Goal: Transaction & Acquisition: Book appointment/travel/reservation

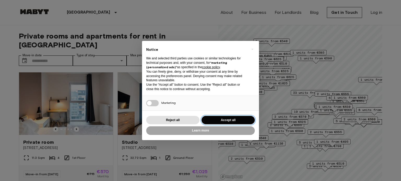
click at [216, 119] on button "Accept all" at bounding box center [227, 120] width 53 height 9
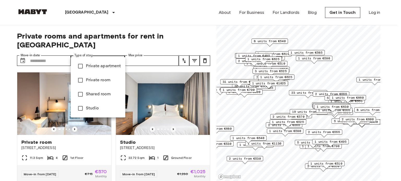
click at [115, 52] on div at bounding box center [200, 90] width 401 height 181
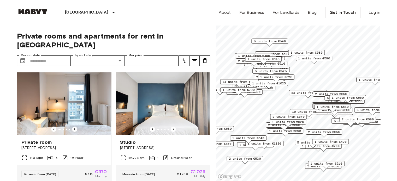
click at [181, 58] on icon "tune" at bounding box center [184, 61] width 6 height 6
click at [159, 56] on input "Max price" at bounding box center [152, 61] width 54 height 10
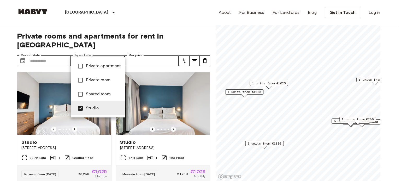
click at [117, 52] on div at bounding box center [200, 90] width 401 height 181
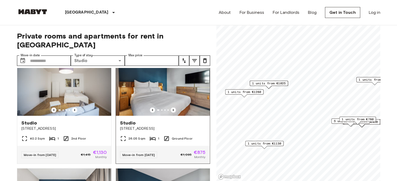
scroll to position [1070, 0]
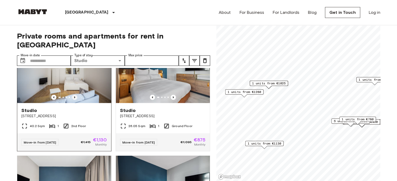
click at [72, 100] on icon "Previous image" at bounding box center [74, 97] width 5 height 5
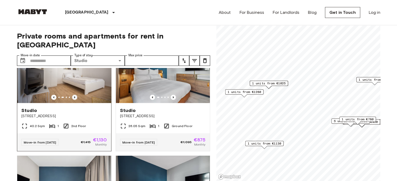
click at [72, 100] on icon "Previous image" at bounding box center [74, 97] width 5 height 5
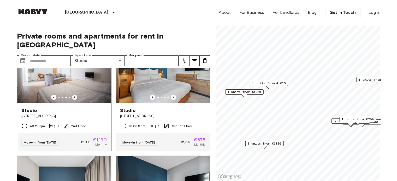
click at [74, 99] on icon "Previous image" at bounding box center [74, 98] width 1 height 2
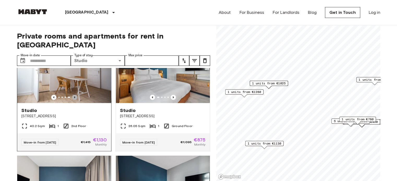
click at [73, 100] on icon "Previous image" at bounding box center [74, 97] width 5 height 5
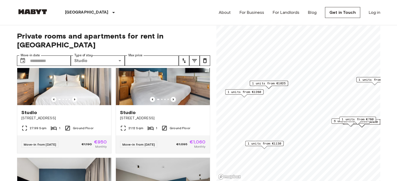
scroll to position [1174, 0]
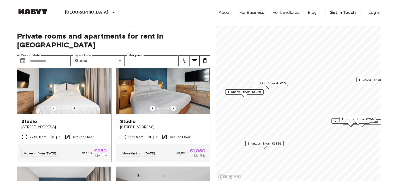
click at [74, 110] on icon "Previous image" at bounding box center [74, 108] width 1 height 2
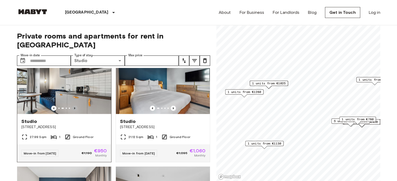
click at [74, 110] on icon "Previous image" at bounding box center [74, 108] width 1 height 2
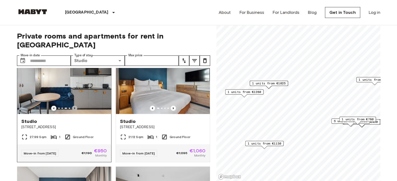
click at [74, 110] on icon "Previous image" at bounding box center [74, 108] width 1 height 2
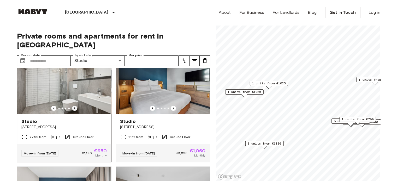
click at [74, 110] on icon "Previous image" at bounding box center [74, 108] width 1 height 2
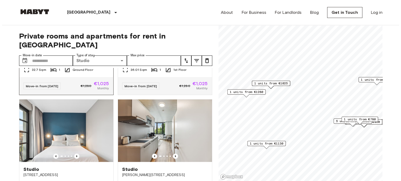
scroll to position [1513, 0]
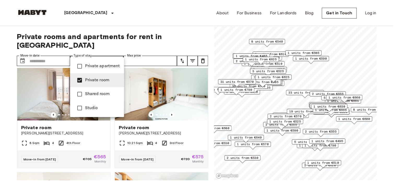
scroll to position [1395, 0]
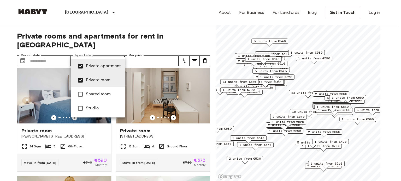
type input "**********"
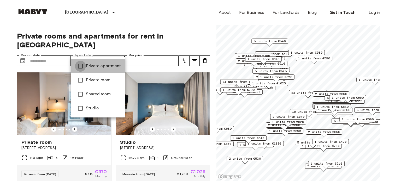
type input "**********"
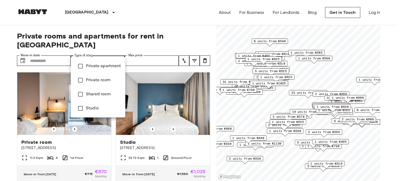
type input "******"
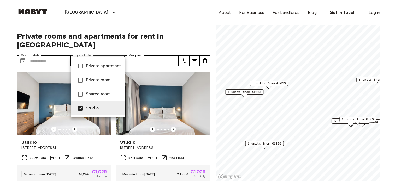
click at [121, 49] on div at bounding box center [200, 90] width 401 height 181
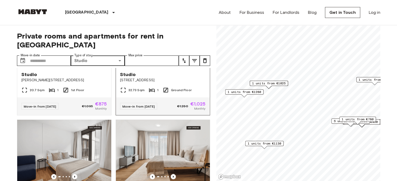
scroll to position [2903, 0]
